Goal: Information Seeking & Learning: Get advice/opinions

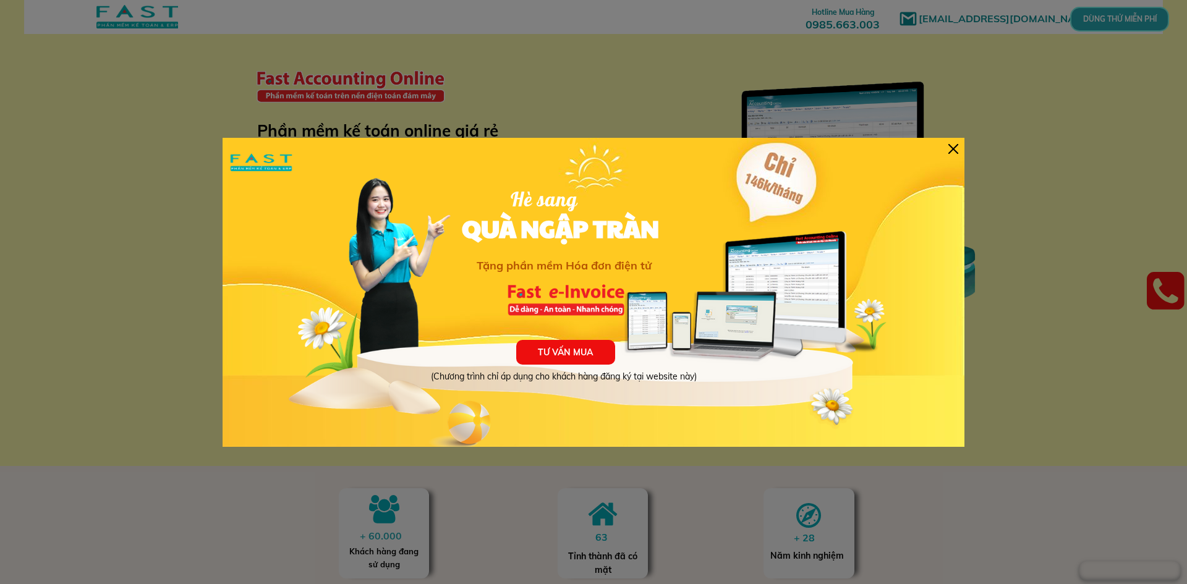
click at [955, 145] on div at bounding box center [953, 149] width 10 height 10
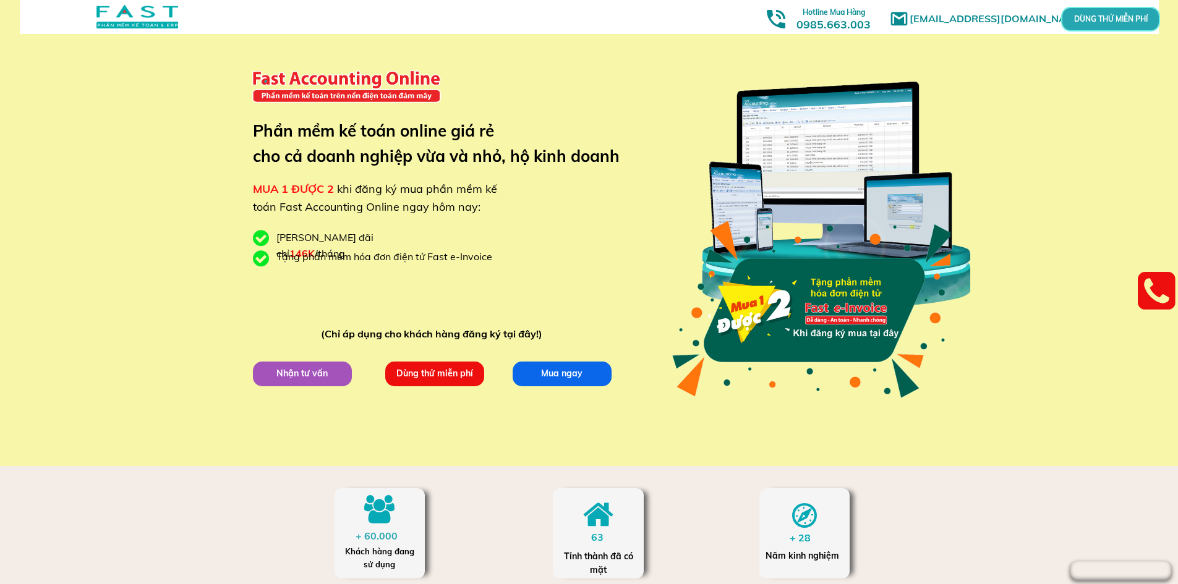
click at [332, 367] on p "Nhận tư vấn" at bounding box center [302, 373] width 100 height 25
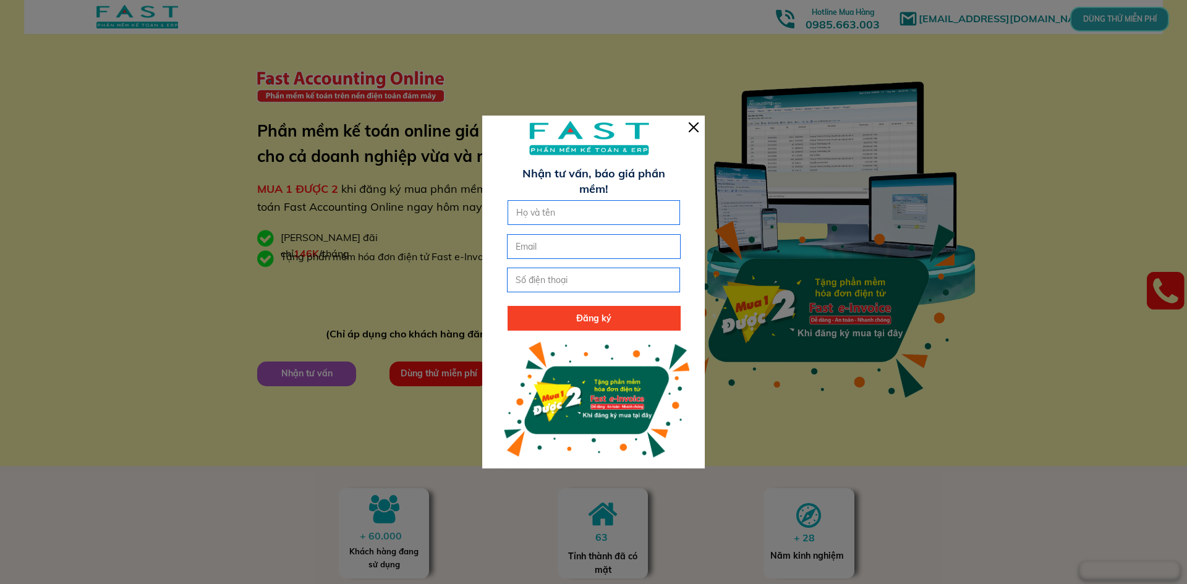
click at [691, 122] on div at bounding box center [694, 127] width 10 height 10
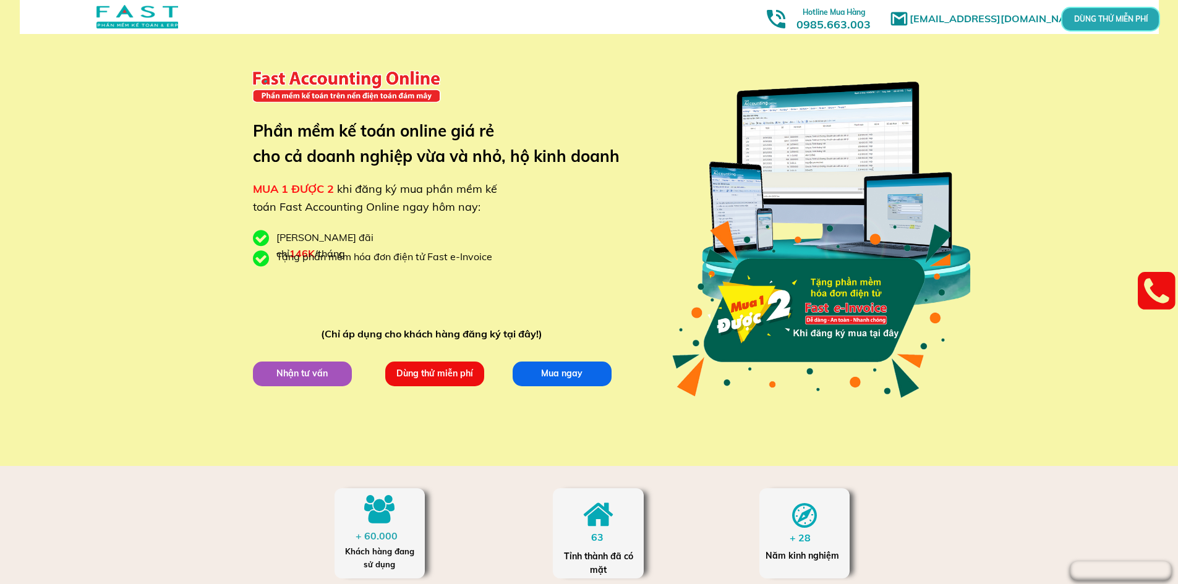
click at [1094, 15] on p "DÙNG THỬ MIỄN PHÍ" at bounding box center [1110, 18] width 33 height 7
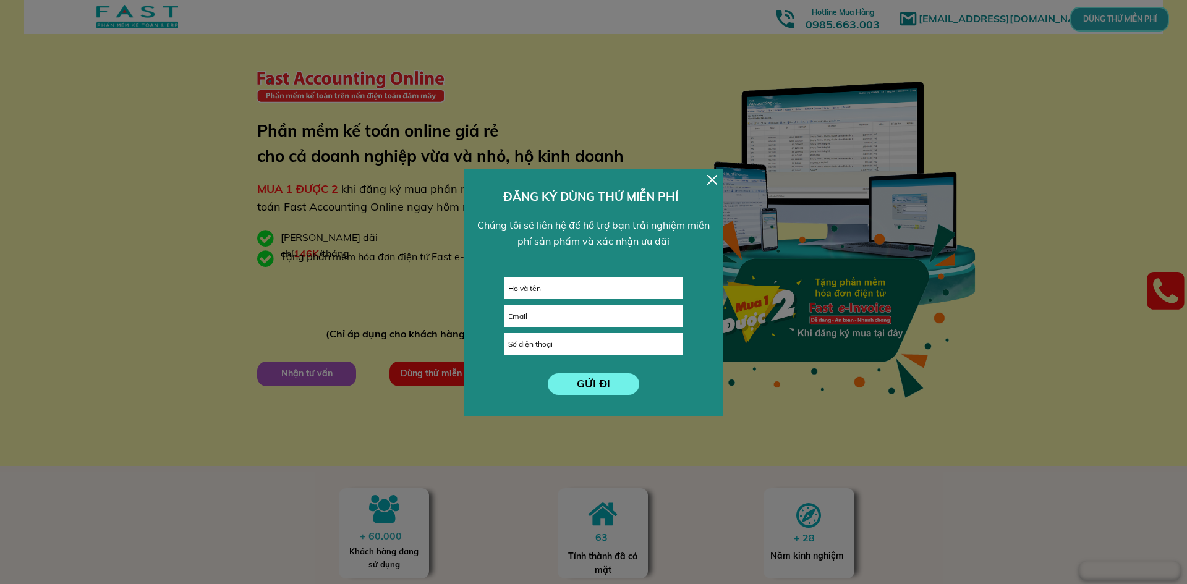
click at [715, 175] on div at bounding box center [712, 180] width 10 height 10
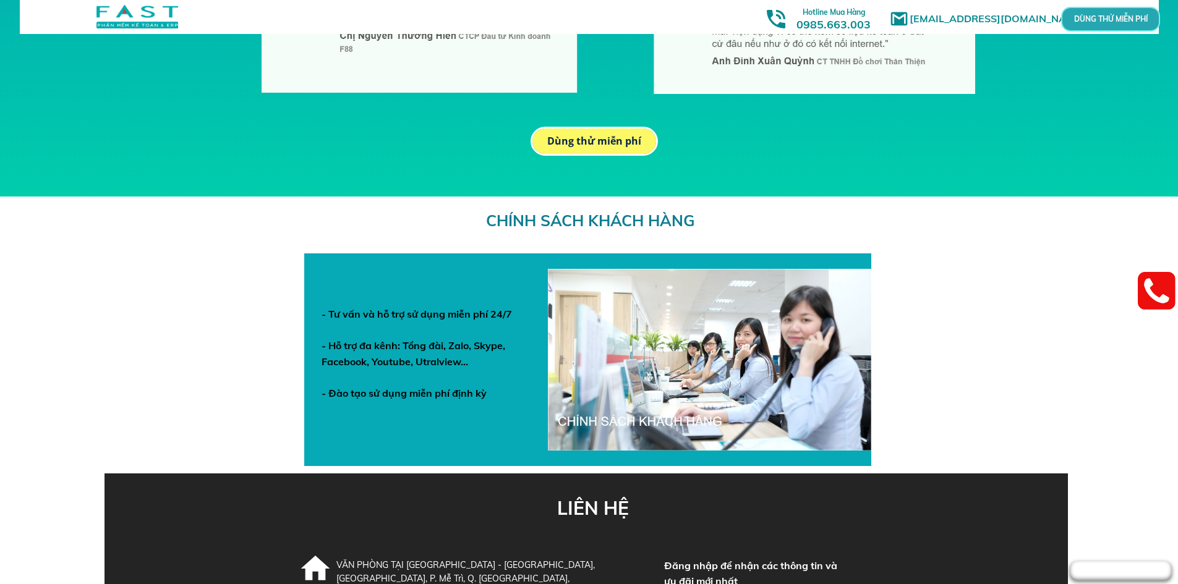
scroll to position [4257, 0]
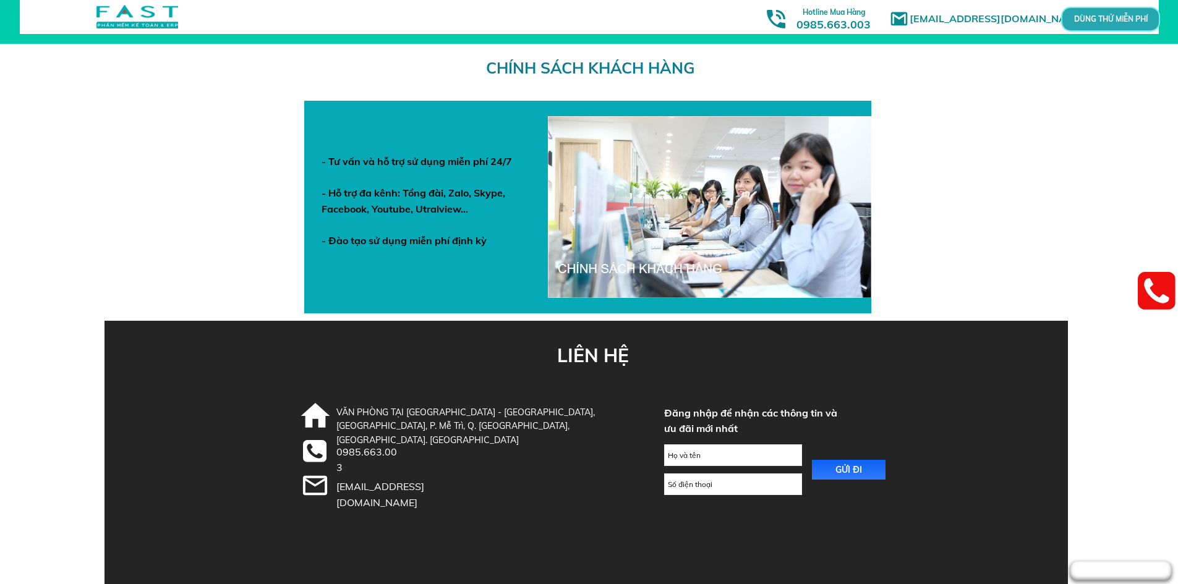
click at [450, 198] on div "- Tư vấn và hỗ trợ sử dụng miễn phí 24/7 - Hỗ trợ đa kênh: Tổng đài, Zalo, Skyp…" at bounding box center [423, 201] width 205 height 95
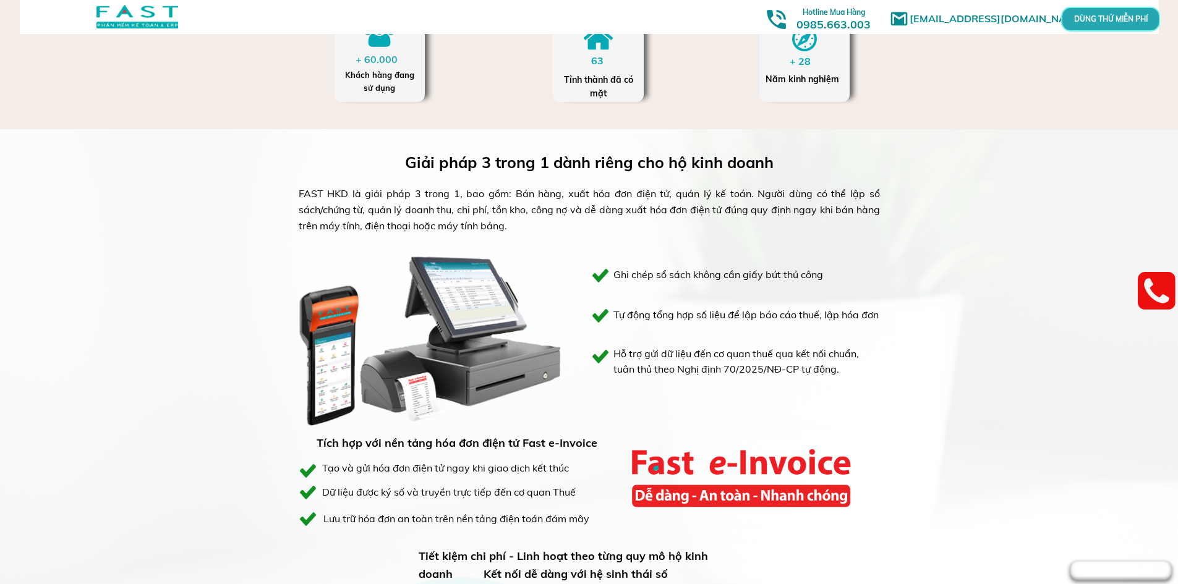
scroll to position [0, 0]
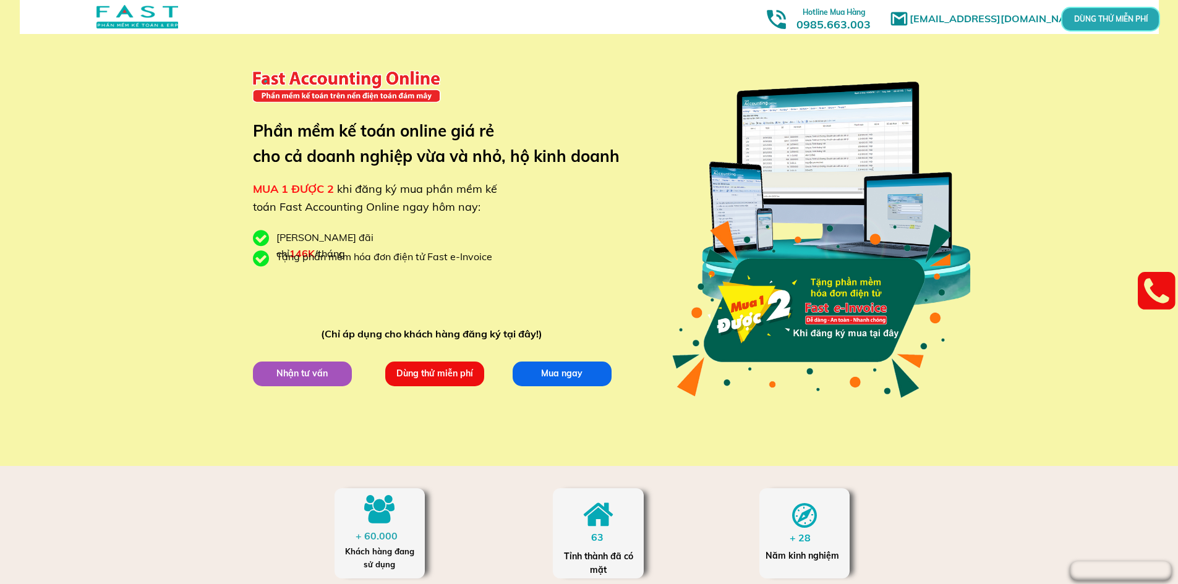
click at [786, 20] on link at bounding box center [775, 19] width 25 height 25
click at [831, 22] on h3 "Hotline Mua Hàng 0985.663.003" at bounding box center [833, 18] width 111 height 30
click at [352, 382] on p "Nhận tư vấn" at bounding box center [302, 373] width 100 height 25
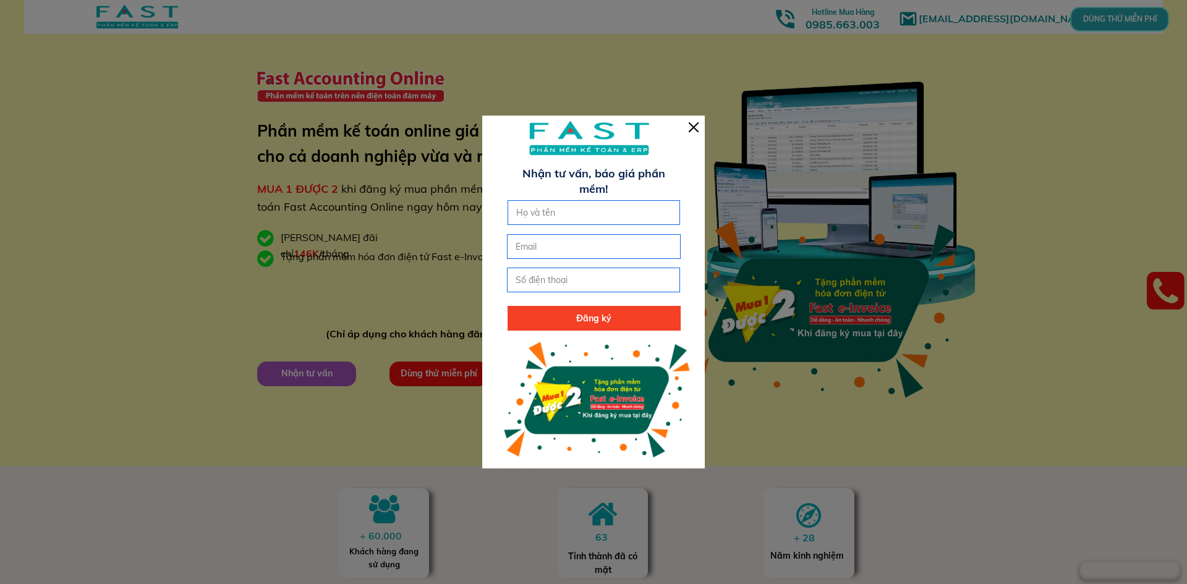
click at [696, 130] on div at bounding box center [694, 127] width 10 height 10
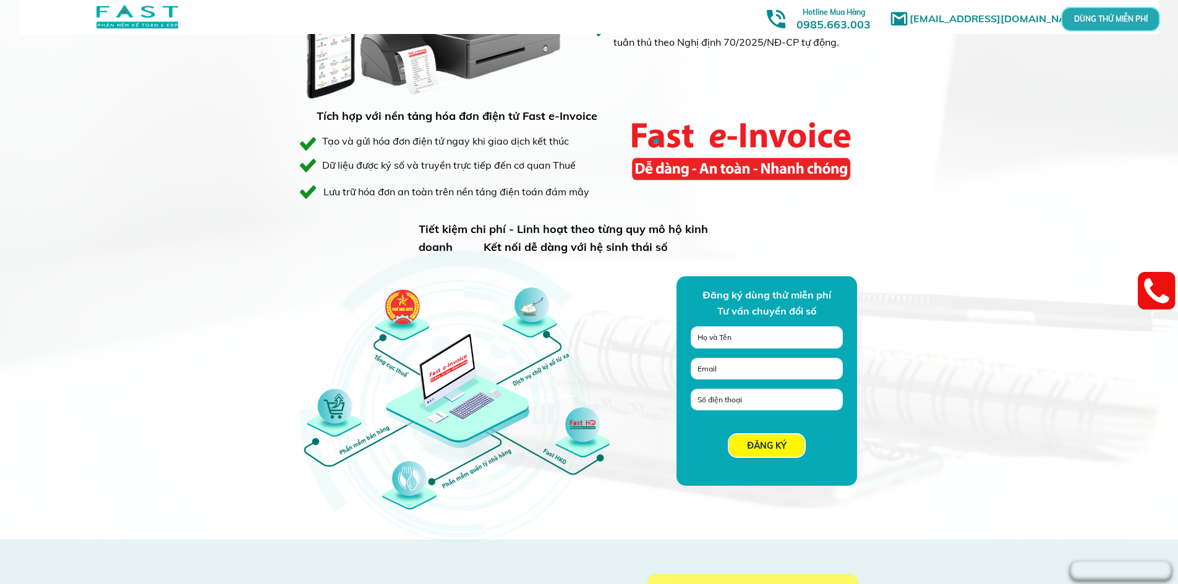
scroll to position [495, 0]
